Goal: Task Accomplishment & Management: Manage account settings

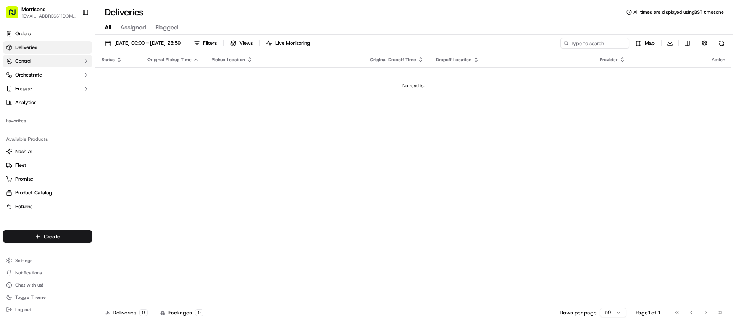
click at [31, 59] on span "Control" at bounding box center [23, 61] width 16 height 7
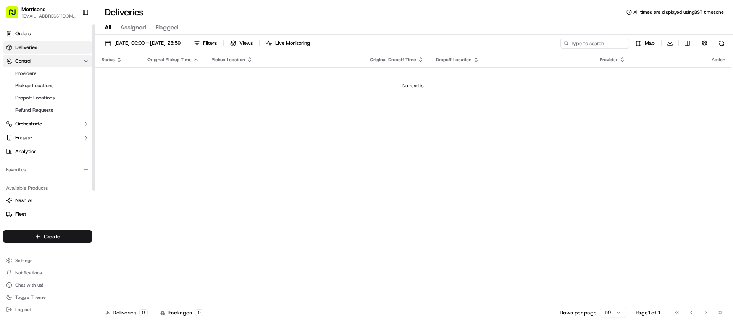
click at [31, 59] on span "Control" at bounding box center [23, 61] width 16 height 7
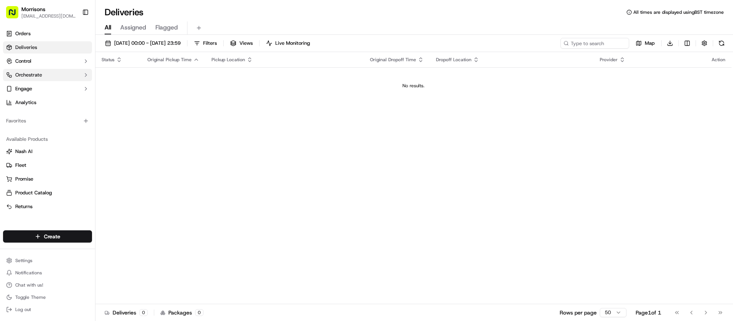
click at [32, 72] on span "Orchestrate" at bounding box center [28, 74] width 27 height 7
click at [28, 77] on span "Orchestrate" at bounding box center [28, 74] width 27 height 7
click at [25, 86] on span "Engage" at bounding box center [23, 88] width 17 height 7
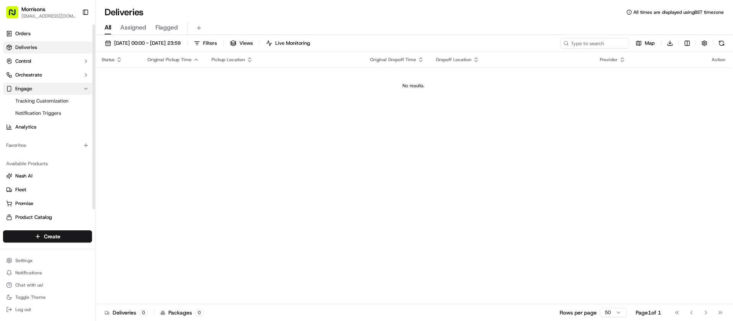
click at [25, 86] on span "Engage" at bounding box center [23, 88] width 17 height 7
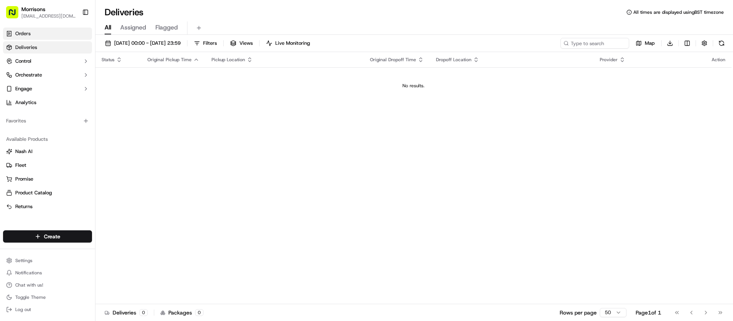
click at [26, 35] on span "Orders" at bounding box center [22, 33] width 15 height 7
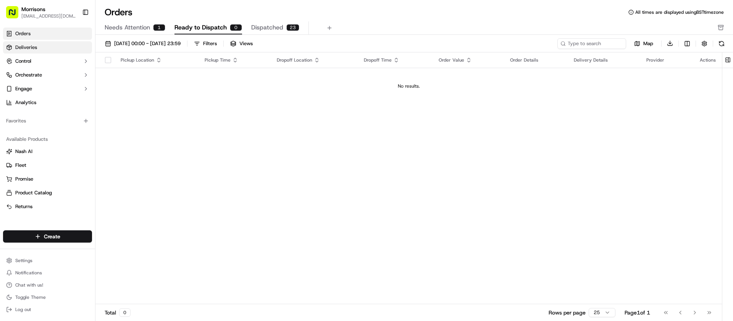
click at [31, 46] on span "Deliveries" at bounding box center [26, 47] width 22 height 7
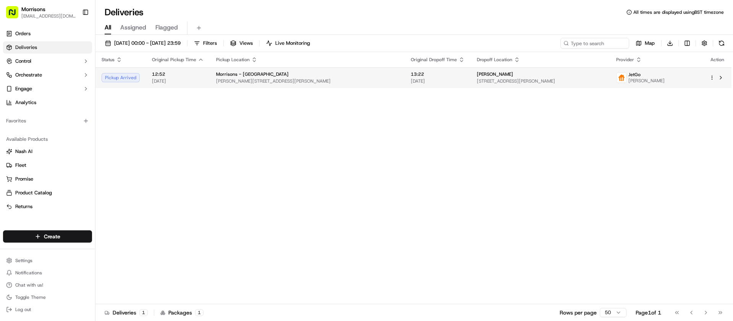
click at [300, 81] on span "[PERSON_NAME][STREET_ADDRESS][PERSON_NAME]" at bounding box center [307, 81] width 183 height 6
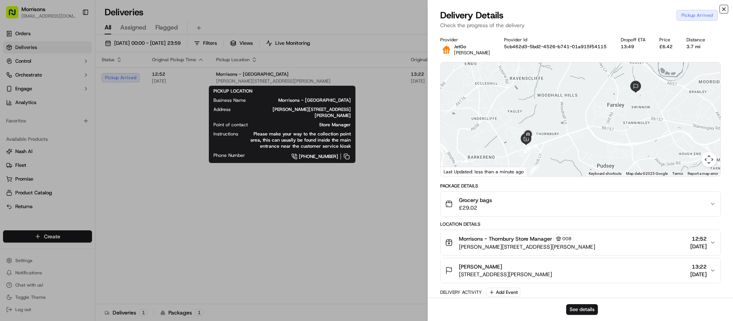
click at [727, 8] on icon "button" at bounding box center [724, 9] width 6 height 6
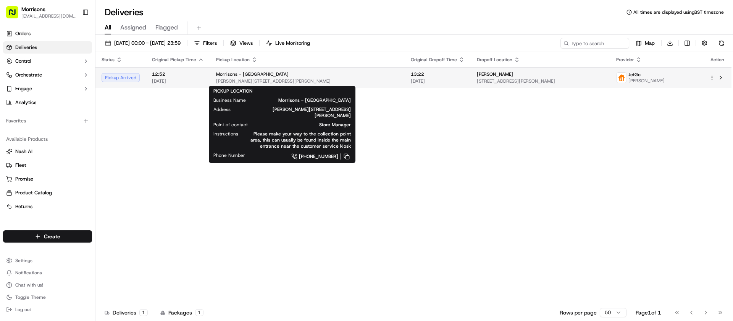
click at [275, 74] on div "Morrisons - [GEOGRAPHIC_DATA]" at bounding box center [307, 74] width 183 height 6
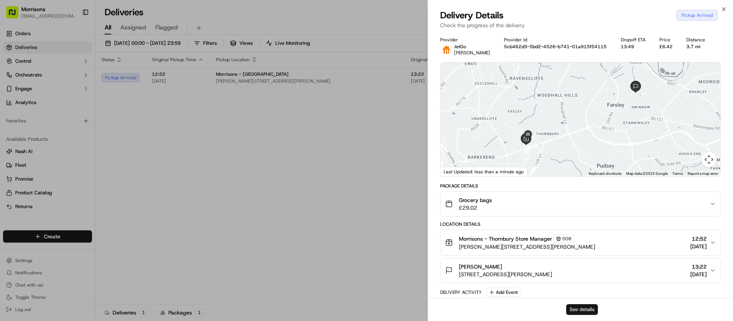
click at [571, 307] on button "See details" at bounding box center [583, 309] width 32 height 11
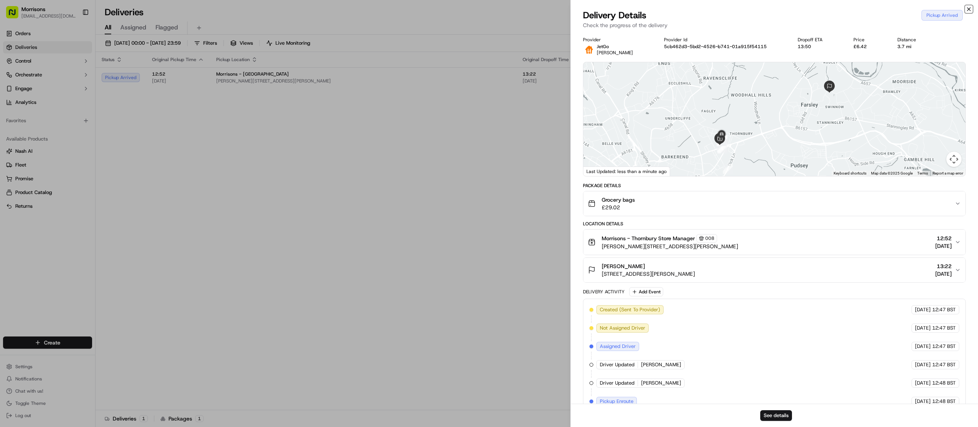
click at [733, 10] on icon "button" at bounding box center [969, 9] width 6 height 6
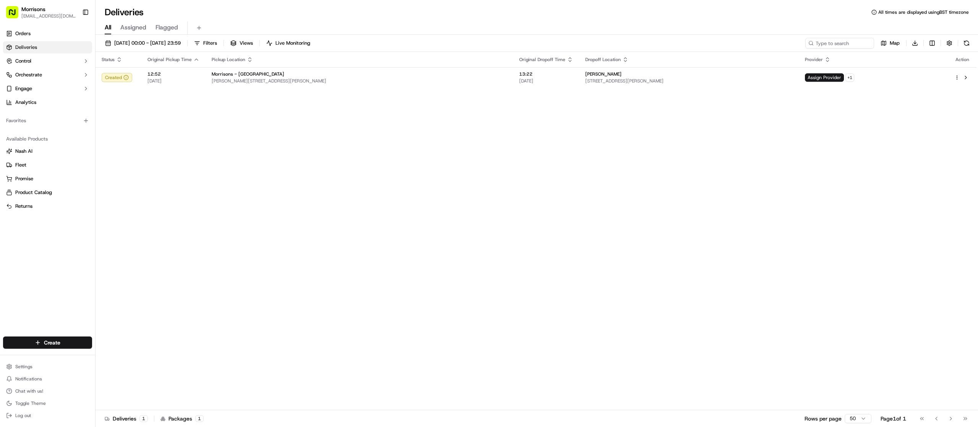
click at [36, 50] on span "Deliveries" at bounding box center [26, 47] width 22 height 7
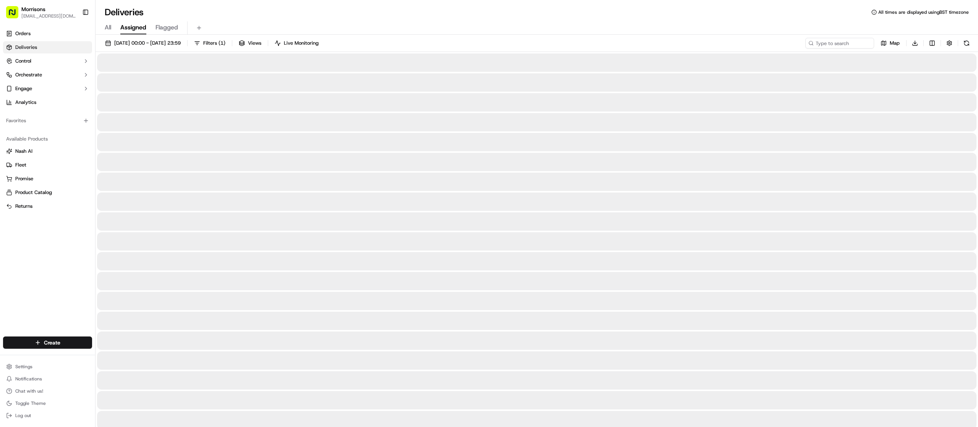
click at [128, 26] on span "Assigned" at bounding box center [133, 27] width 26 height 9
click at [173, 26] on span "Flagged" at bounding box center [166, 27] width 23 height 9
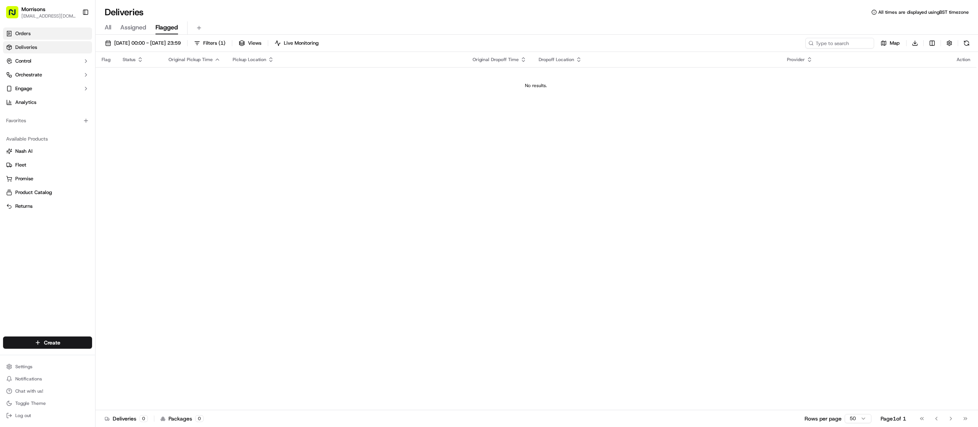
click at [39, 33] on link "Orders" at bounding box center [47, 34] width 89 height 12
click at [34, 45] on span "Deliveries" at bounding box center [26, 47] width 22 height 7
click at [40, 36] on link "Orders" at bounding box center [47, 34] width 89 height 12
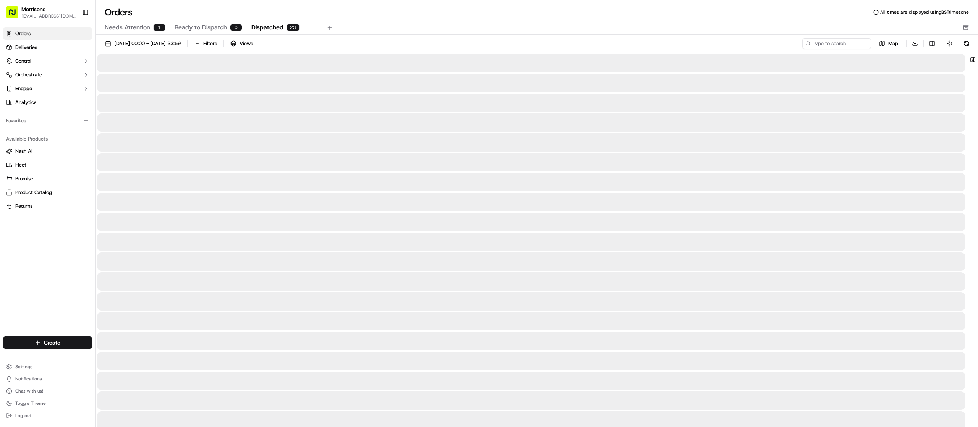
click at [260, 25] on span "Dispatched" at bounding box center [267, 27] width 32 height 9
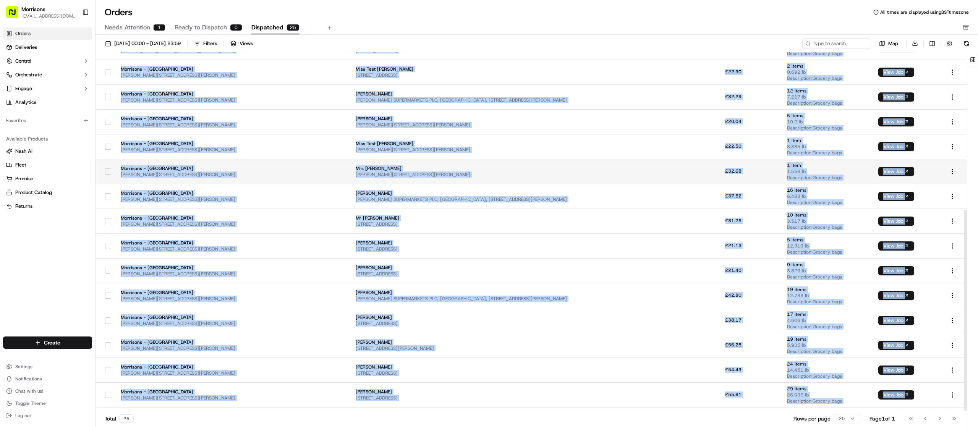
scroll to position [280, 0]
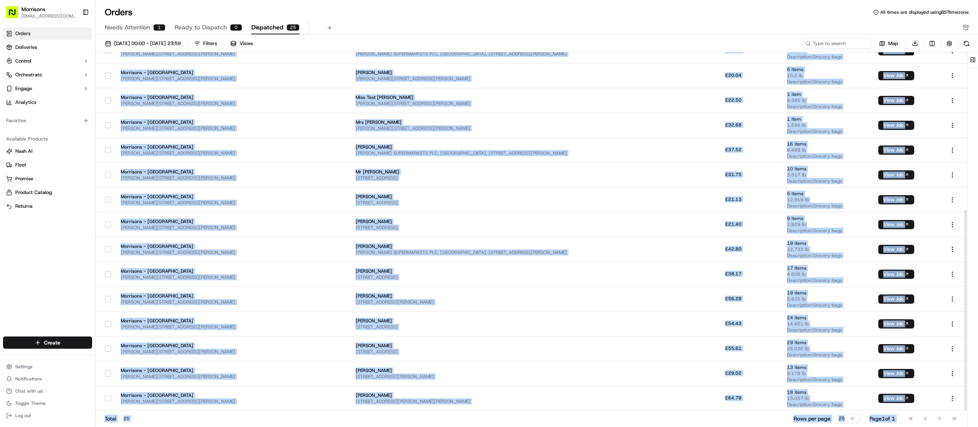
drag, startPoint x: 115, startPoint y: 79, endPoint x: 942, endPoint y: 443, distance: 903.0
click at [733, 320] on html "Morrisons amber.swift@morrisonsplc.co.uk Toggle Sidebar Orders Deliveries Contr…" at bounding box center [489, 213] width 978 height 427
click at [733, 320] on button "View Job" at bounding box center [896, 373] width 36 height 9
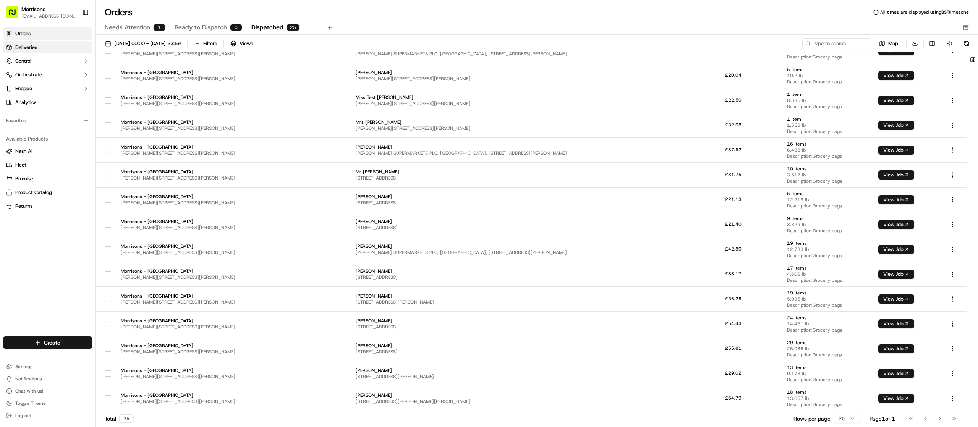
click at [32, 47] on span "Deliveries" at bounding box center [26, 47] width 22 height 7
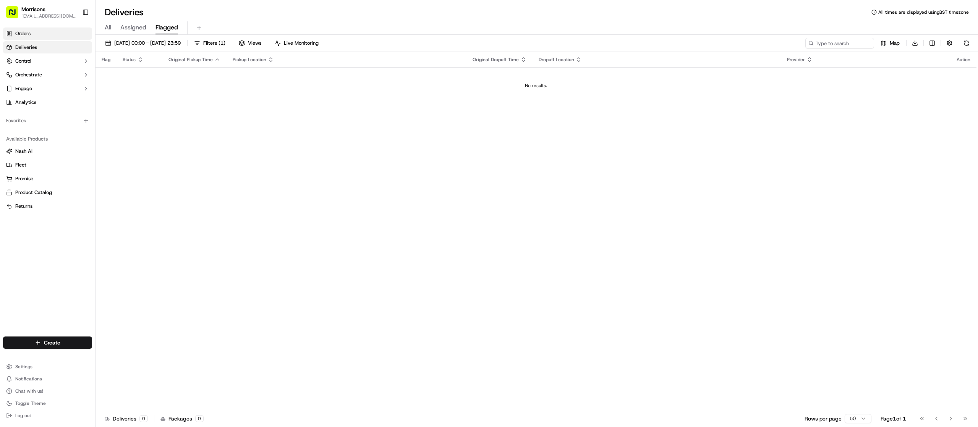
click at [33, 34] on link "Orders" at bounding box center [47, 34] width 89 height 12
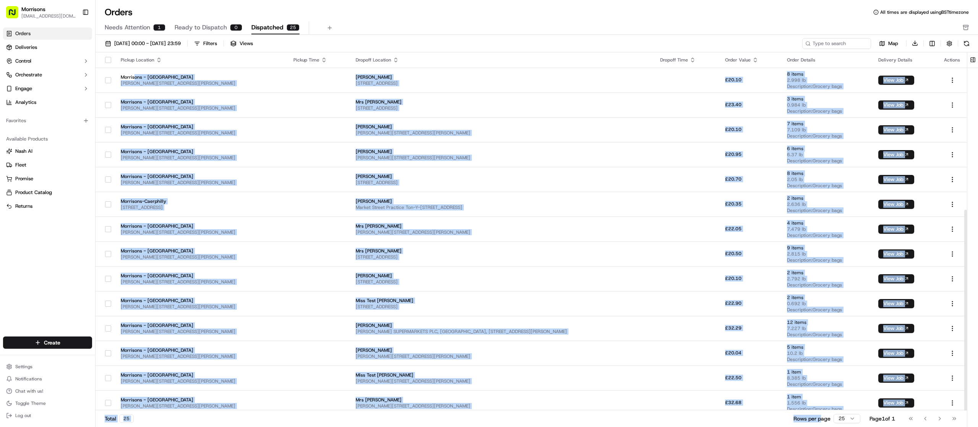
scroll to position [280, 0]
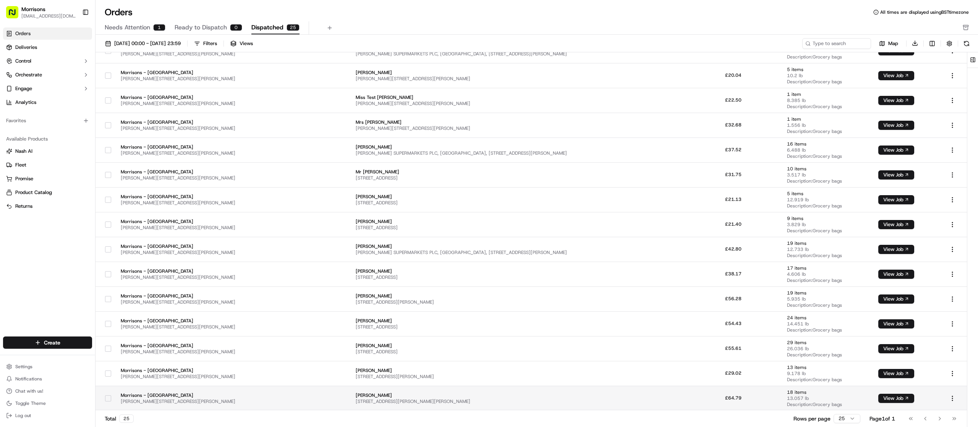
drag, startPoint x: 133, startPoint y: 74, endPoint x: 952, endPoint y: 391, distance: 878.6
click at [733, 320] on tbody "Morrisons - Thornbury Rushton Ave, Bradford, England BD3, GB Miss Gemma Barlow …" at bounding box center [531, 100] width 871 height 621
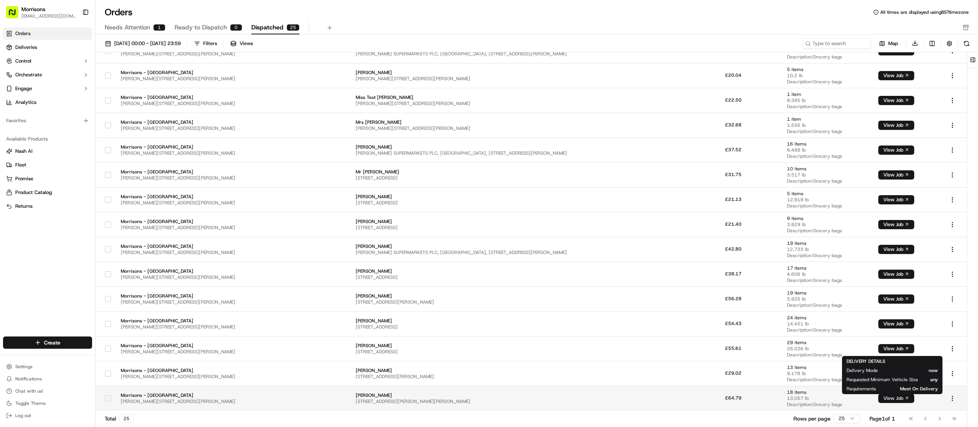
click at [733, 320] on button "View Job" at bounding box center [896, 398] width 36 height 9
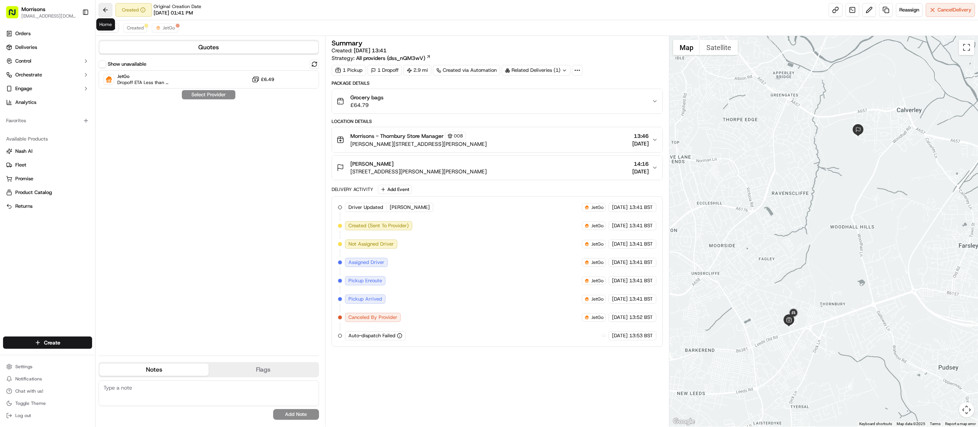
click at [104, 13] on button at bounding box center [106, 10] width 14 height 14
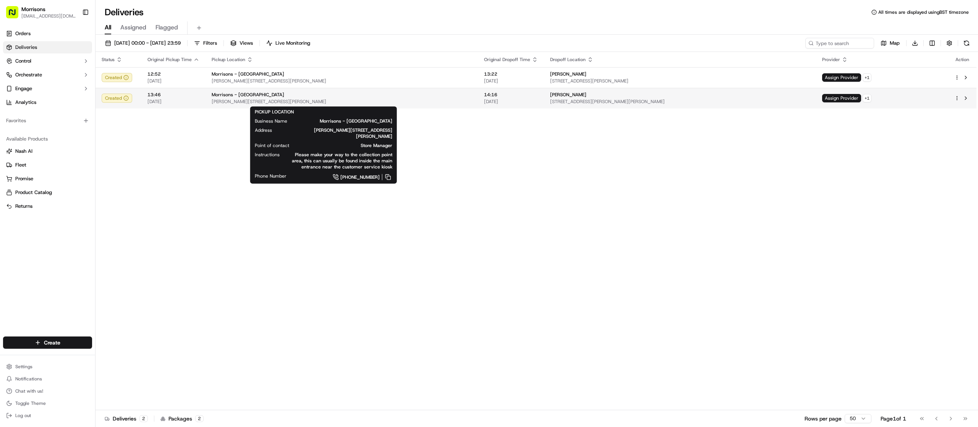
click at [230, 94] on span "Morrisons - Thornbury" at bounding box center [248, 95] width 73 height 6
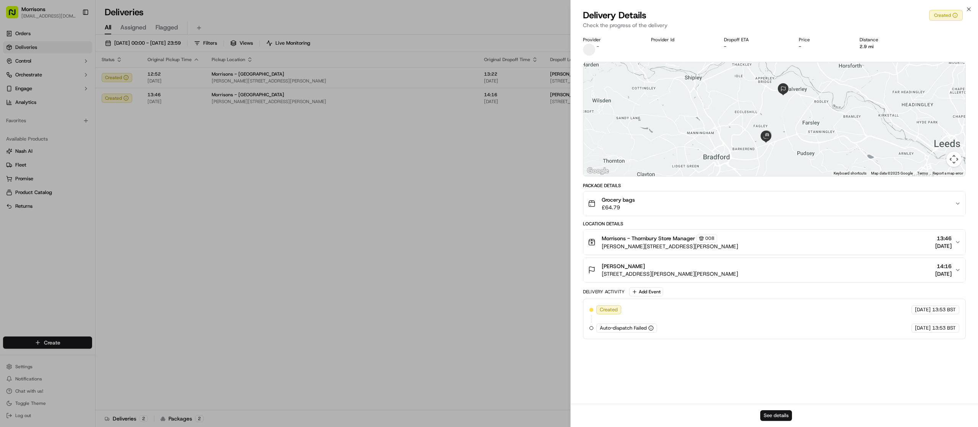
click at [768, 413] on button "See details" at bounding box center [776, 415] width 32 height 11
click at [969, 6] on icon "button" at bounding box center [969, 9] width 6 height 6
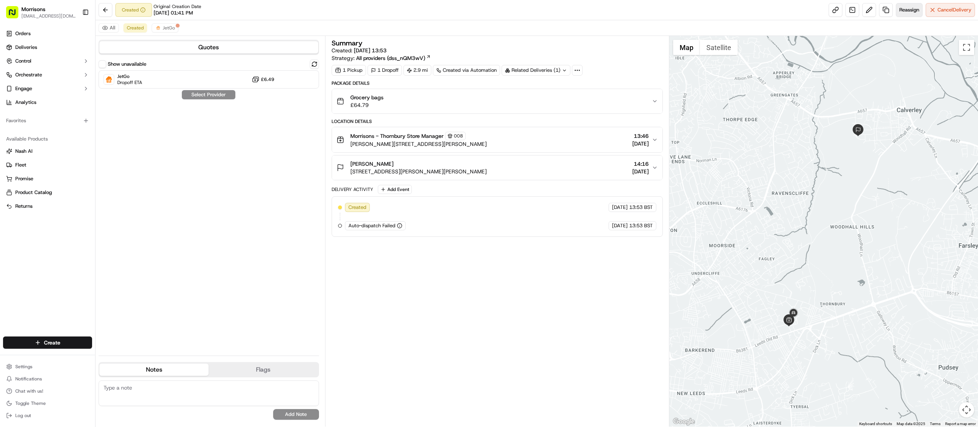
click at [902, 9] on span "Reassign" at bounding box center [909, 9] width 20 height 7
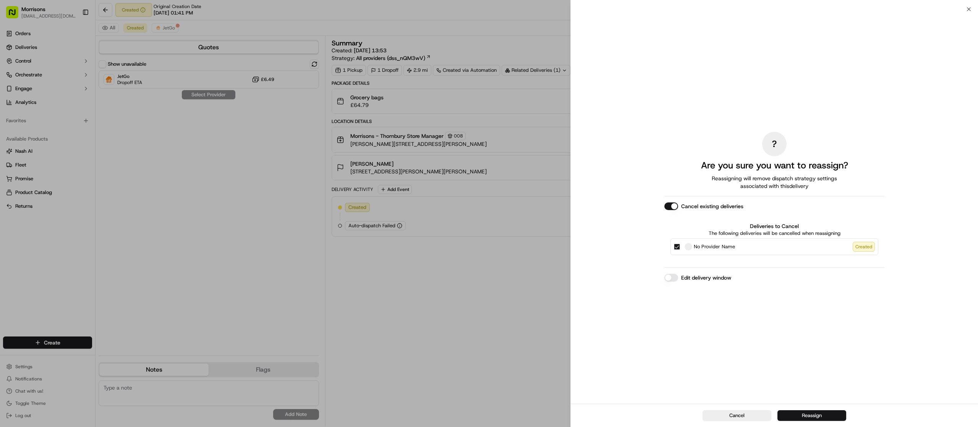
click at [803, 414] on button "Reassign" at bounding box center [811, 415] width 69 height 11
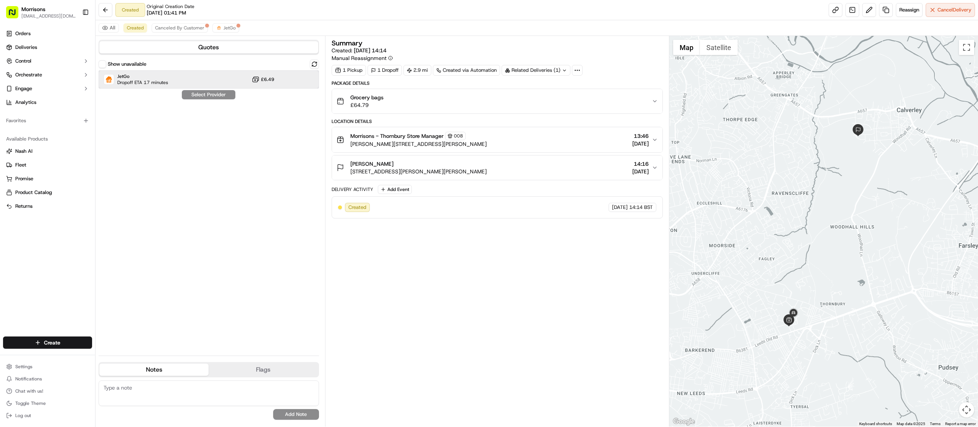
click at [204, 73] on div "JetGo Dropoff ETA 17 minutes £6.49" at bounding box center [209, 79] width 220 height 18
click at [208, 96] on button "Assign Provider" at bounding box center [208, 94] width 54 height 9
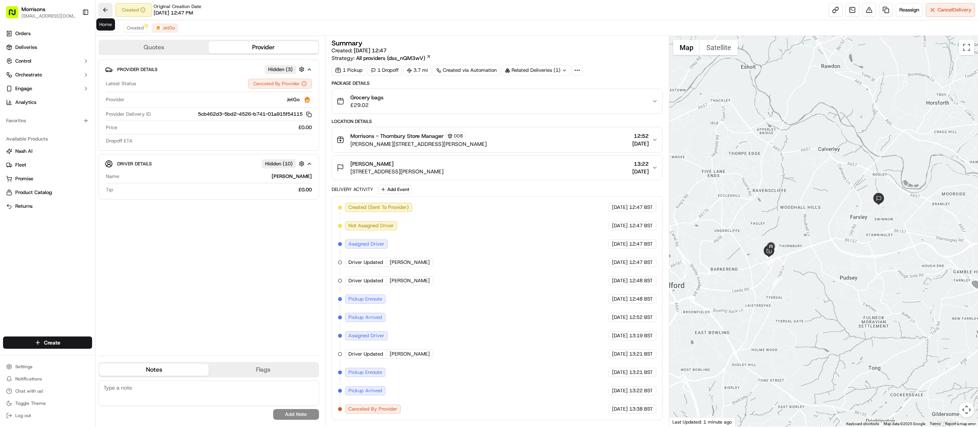
click at [105, 11] on button at bounding box center [106, 10] width 14 height 14
